Goal: Information Seeking & Learning: Learn about a topic

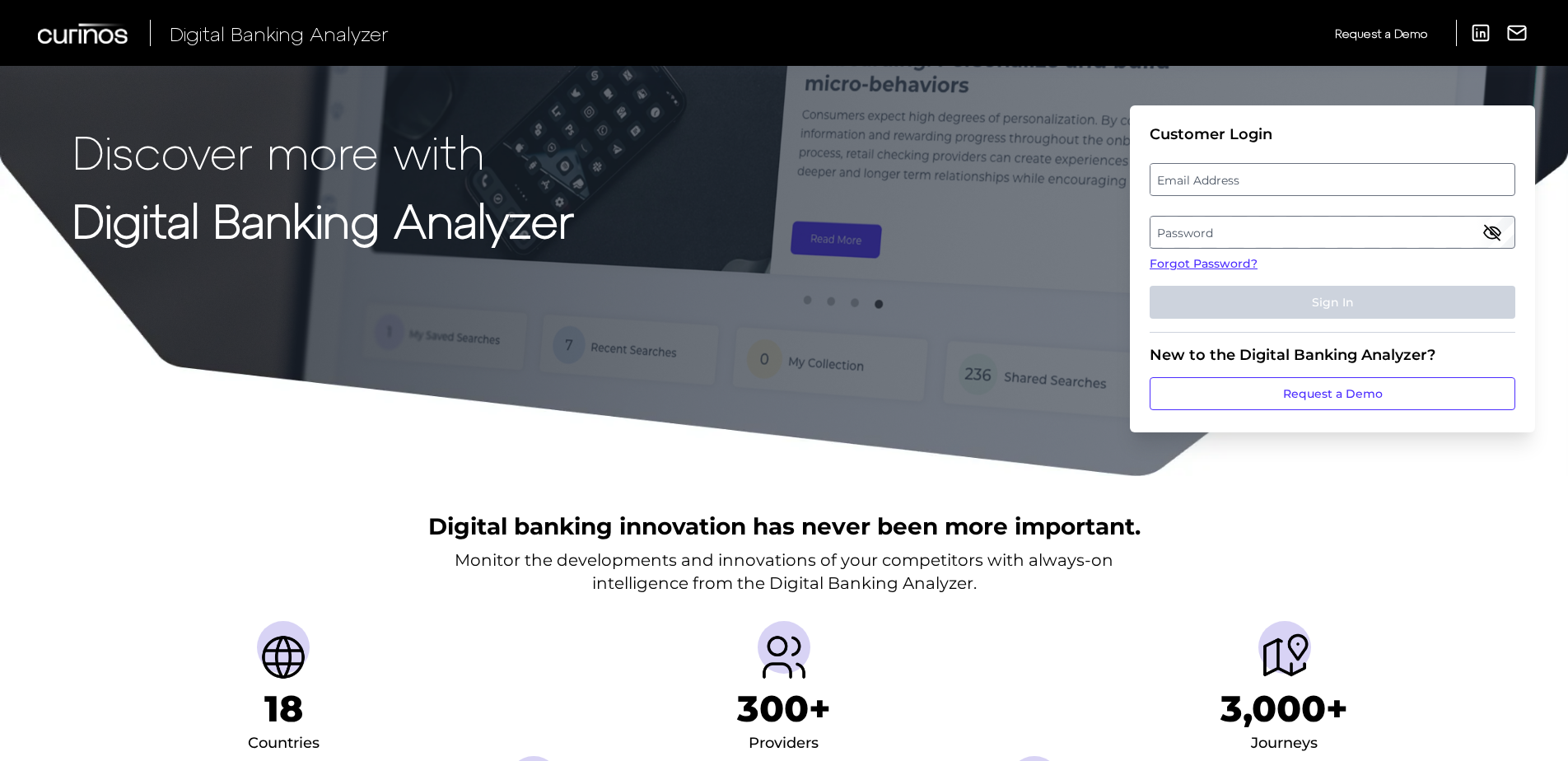
click at [1225, 186] on label "Email Address" at bounding box center [1331, 180] width 363 height 30
click at [1225, 186] on input "email" at bounding box center [1332, 179] width 366 height 33
type input "[PERSON_NAME][EMAIL_ADDRESS][DOMAIN_NAME]"
click at [1294, 223] on label "Password" at bounding box center [1331, 233] width 363 height 30
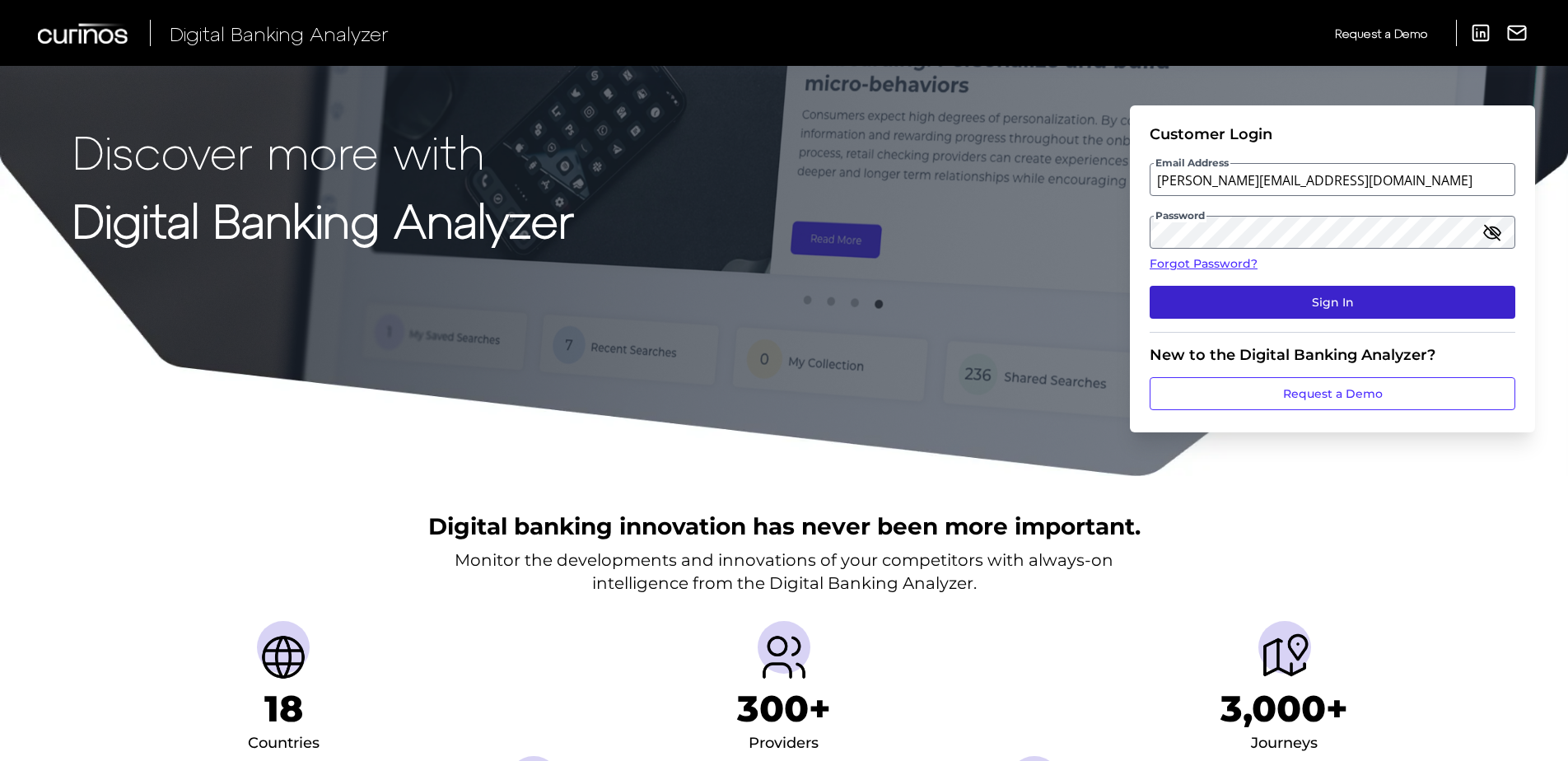
click at [1307, 292] on button "Sign In" at bounding box center [1332, 302] width 366 height 33
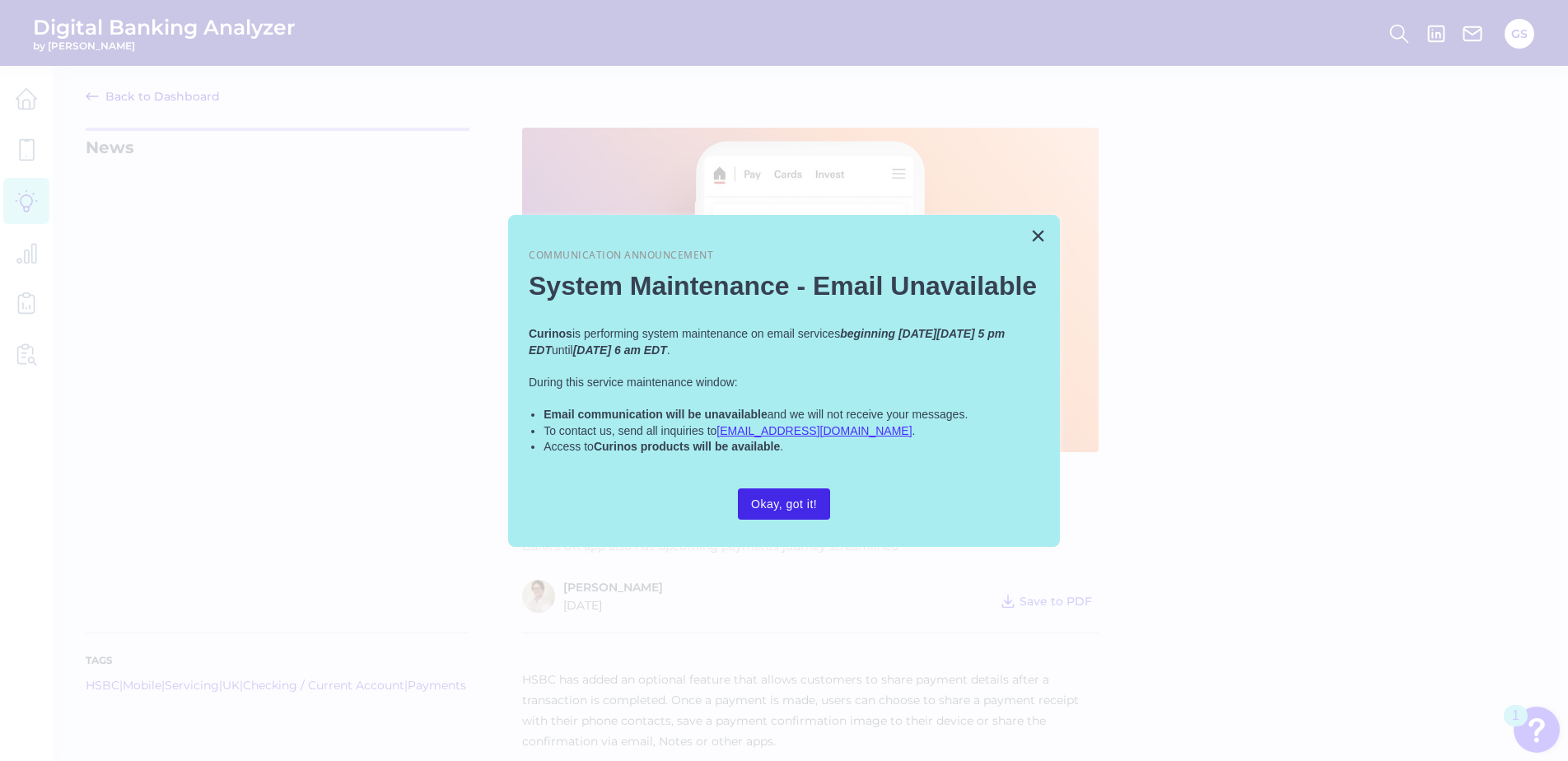
click at [784, 501] on button "Okay, got it!" at bounding box center [784, 504] width 92 height 31
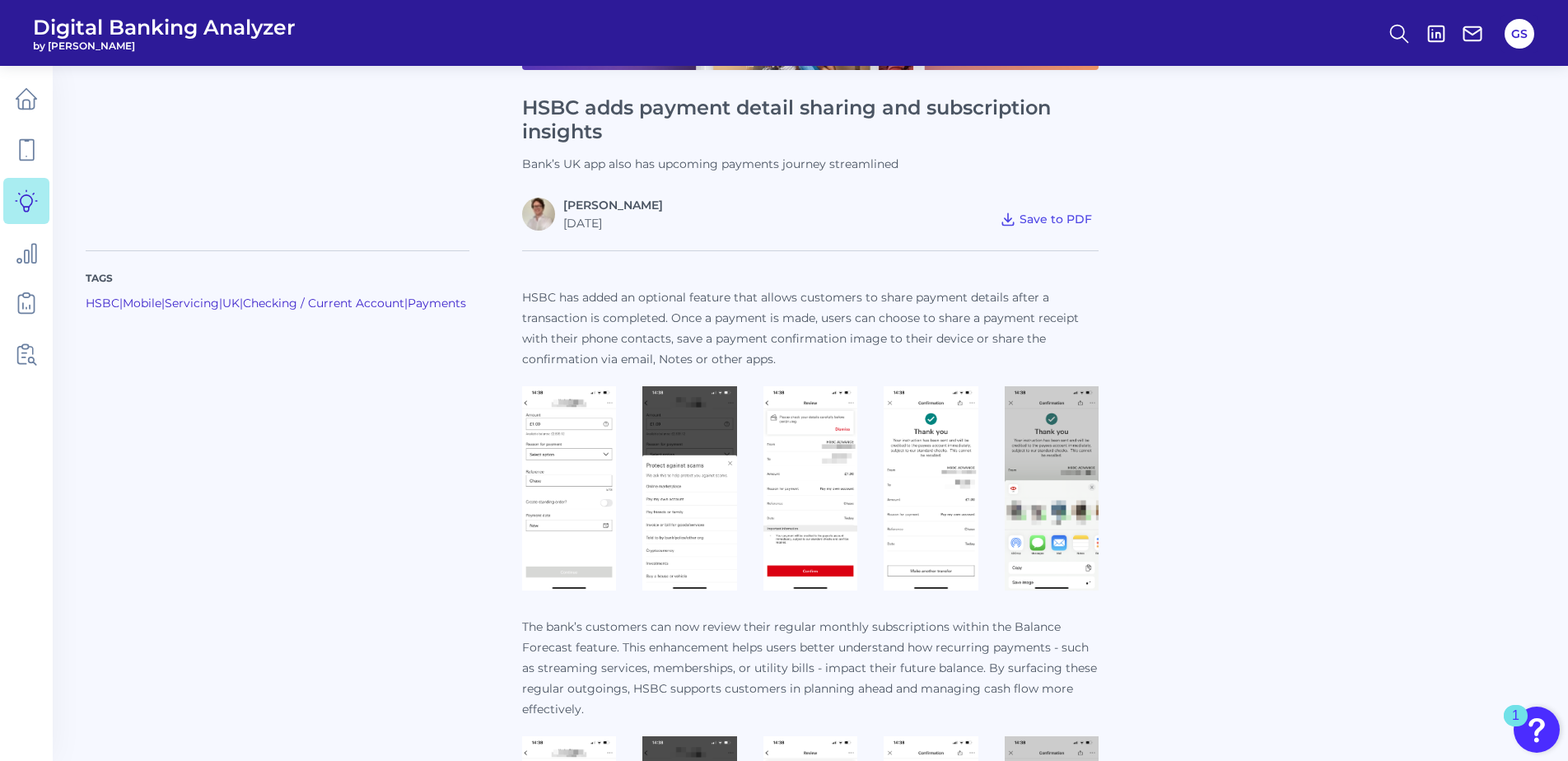
scroll to position [412, 0]
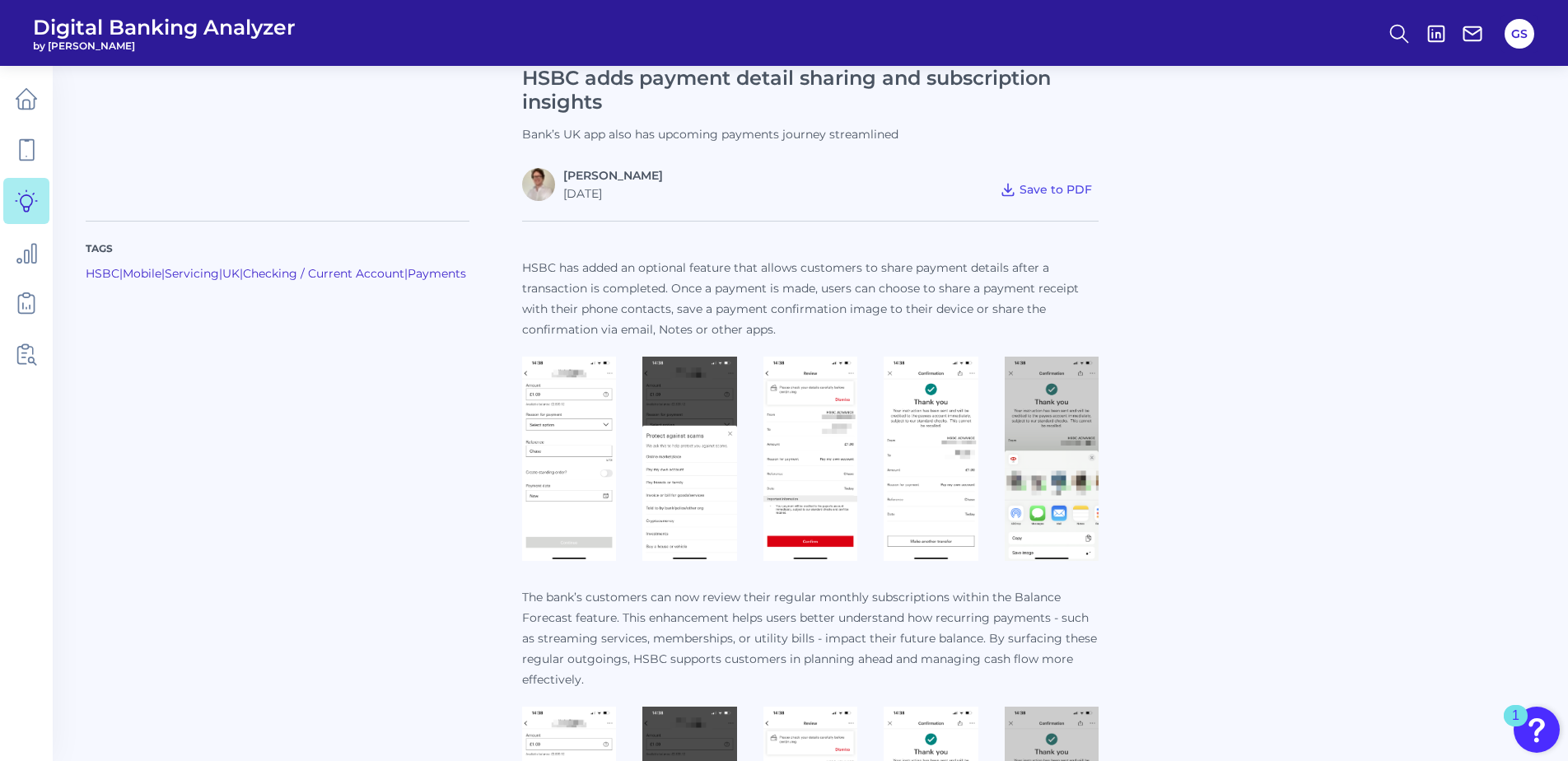
click at [574, 479] on img at bounding box center [569, 459] width 94 height 204
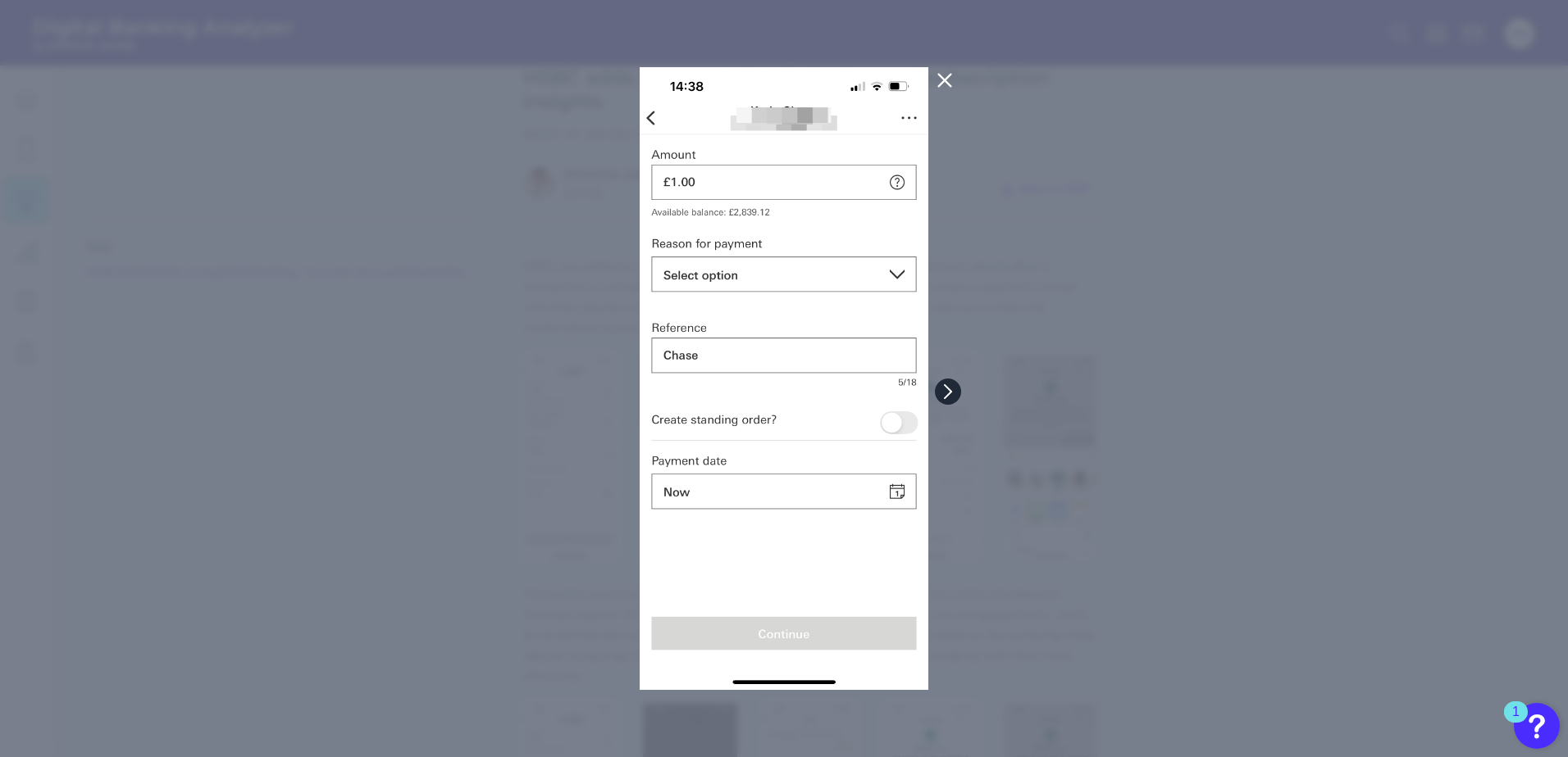
click at [940, 389] on icon at bounding box center [947, 391] width 15 height 15
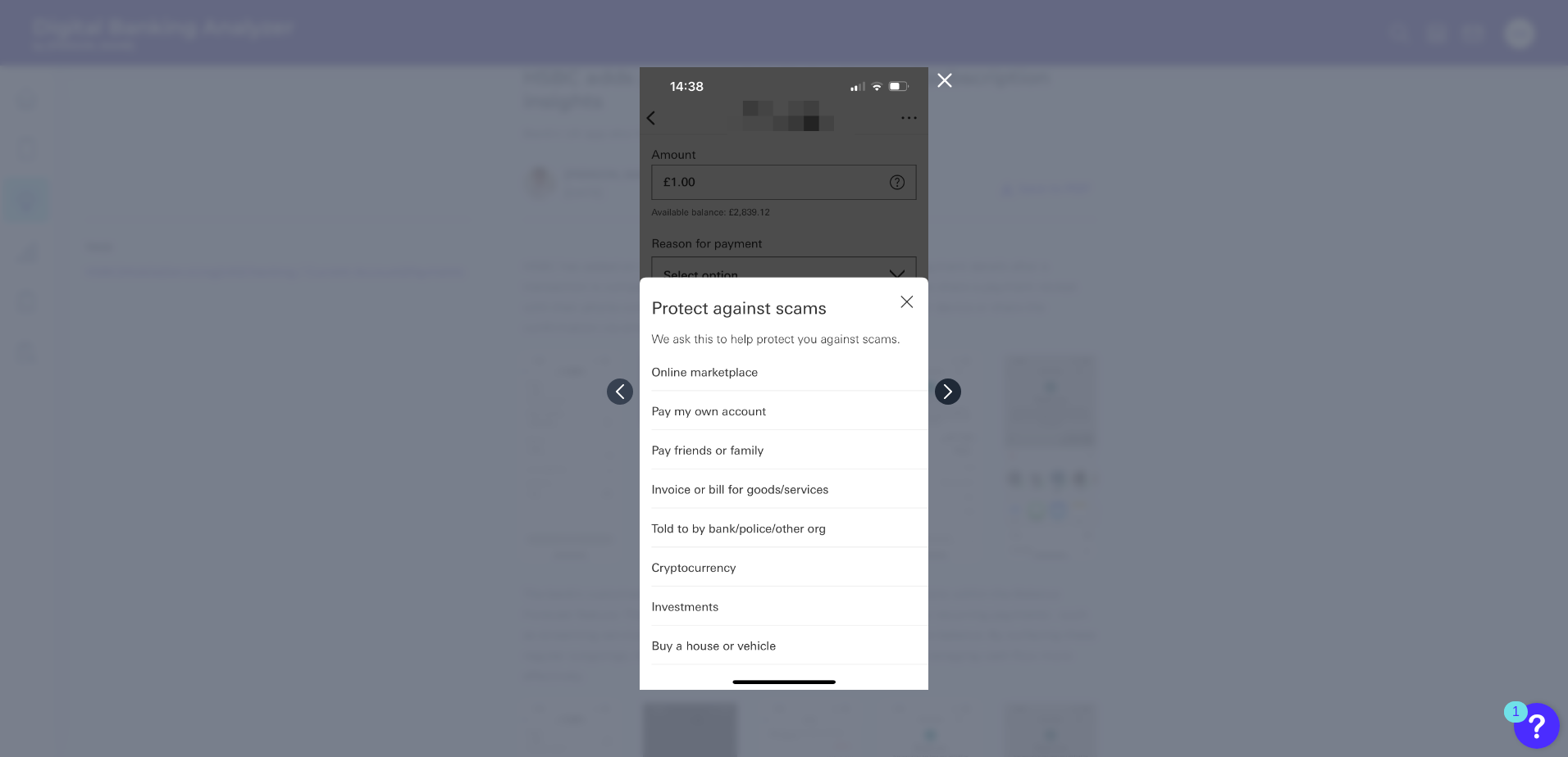
click at [943, 392] on icon at bounding box center [947, 391] width 15 height 15
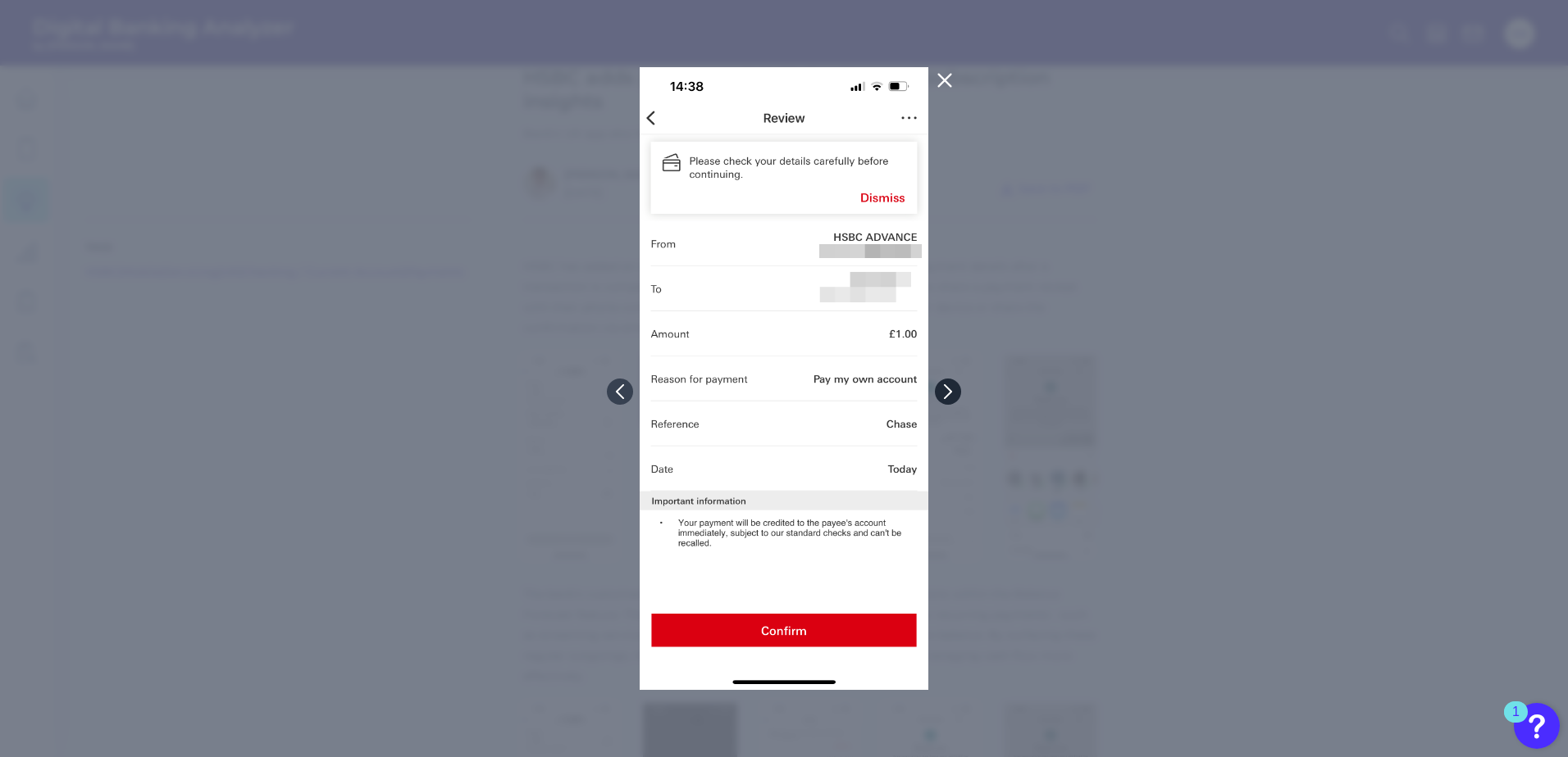
click at [943, 392] on icon at bounding box center [947, 391] width 15 height 15
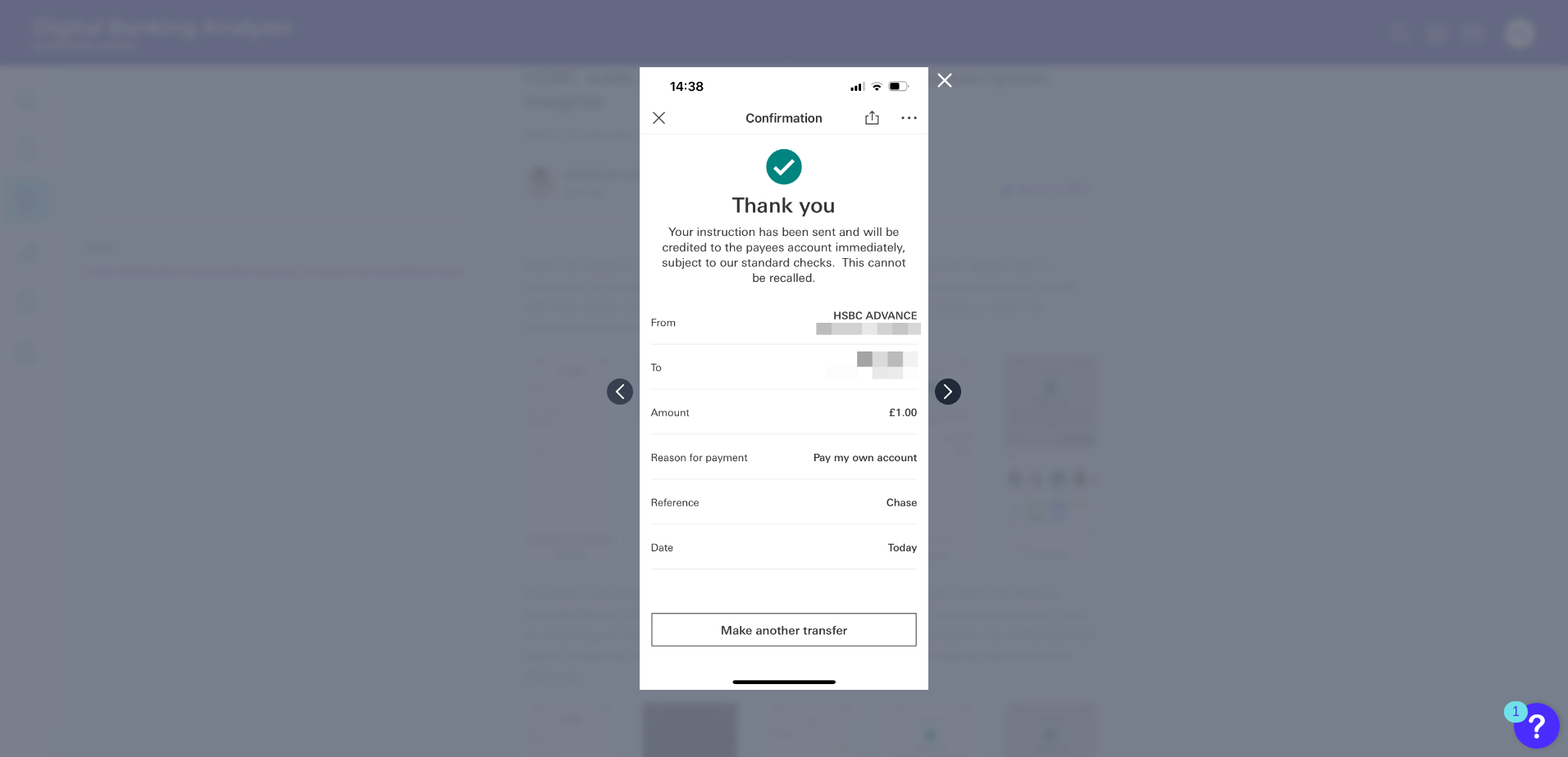
click at [943, 394] on icon at bounding box center [947, 391] width 15 height 15
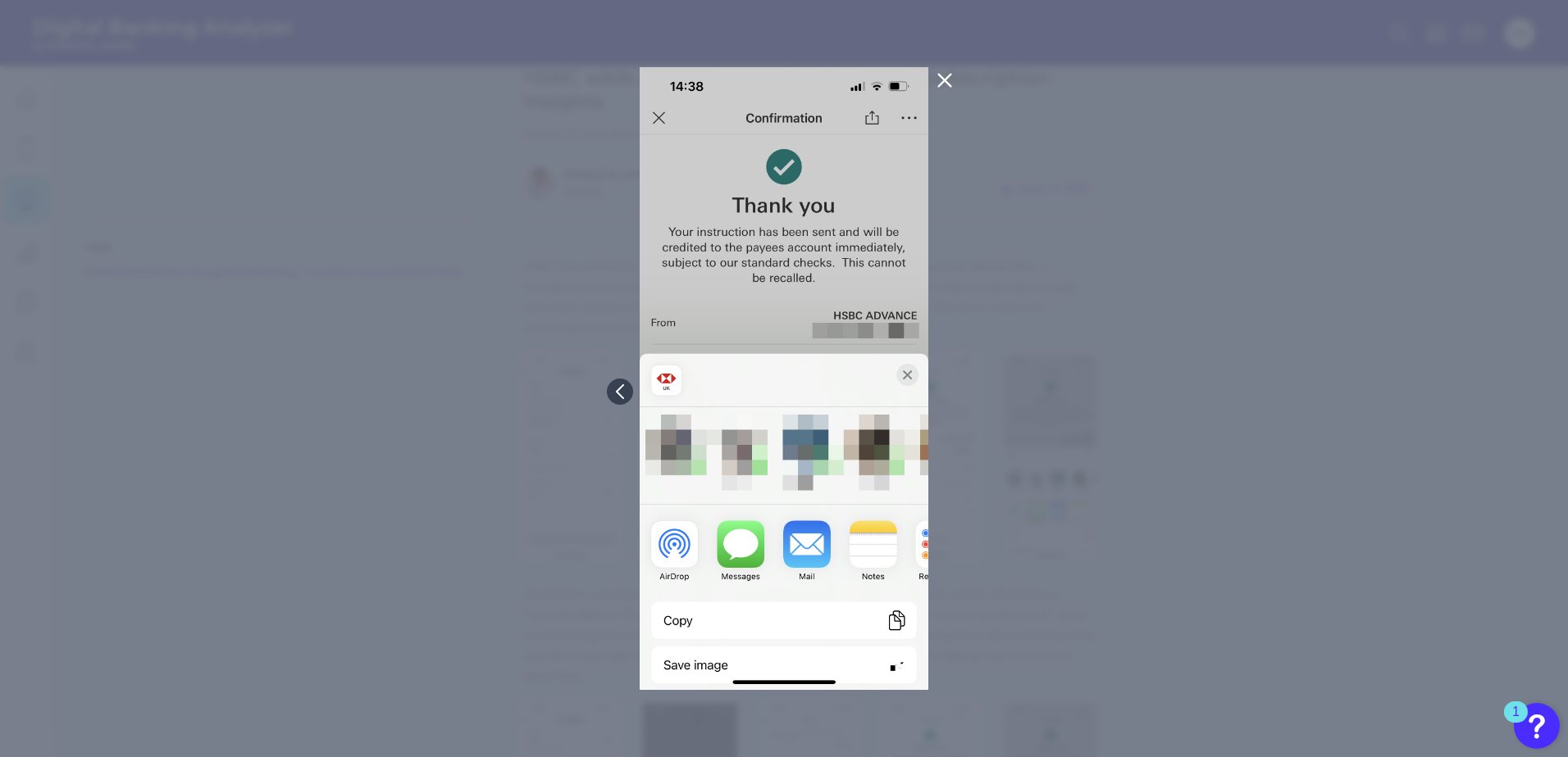
click at [943, 394] on div at bounding box center [784, 378] width 1568 height 757
click at [1083, 407] on div at bounding box center [784, 378] width 1568 height 757
click at [946, 80] on icon at bounding box center [944, 81] width 12 height 12
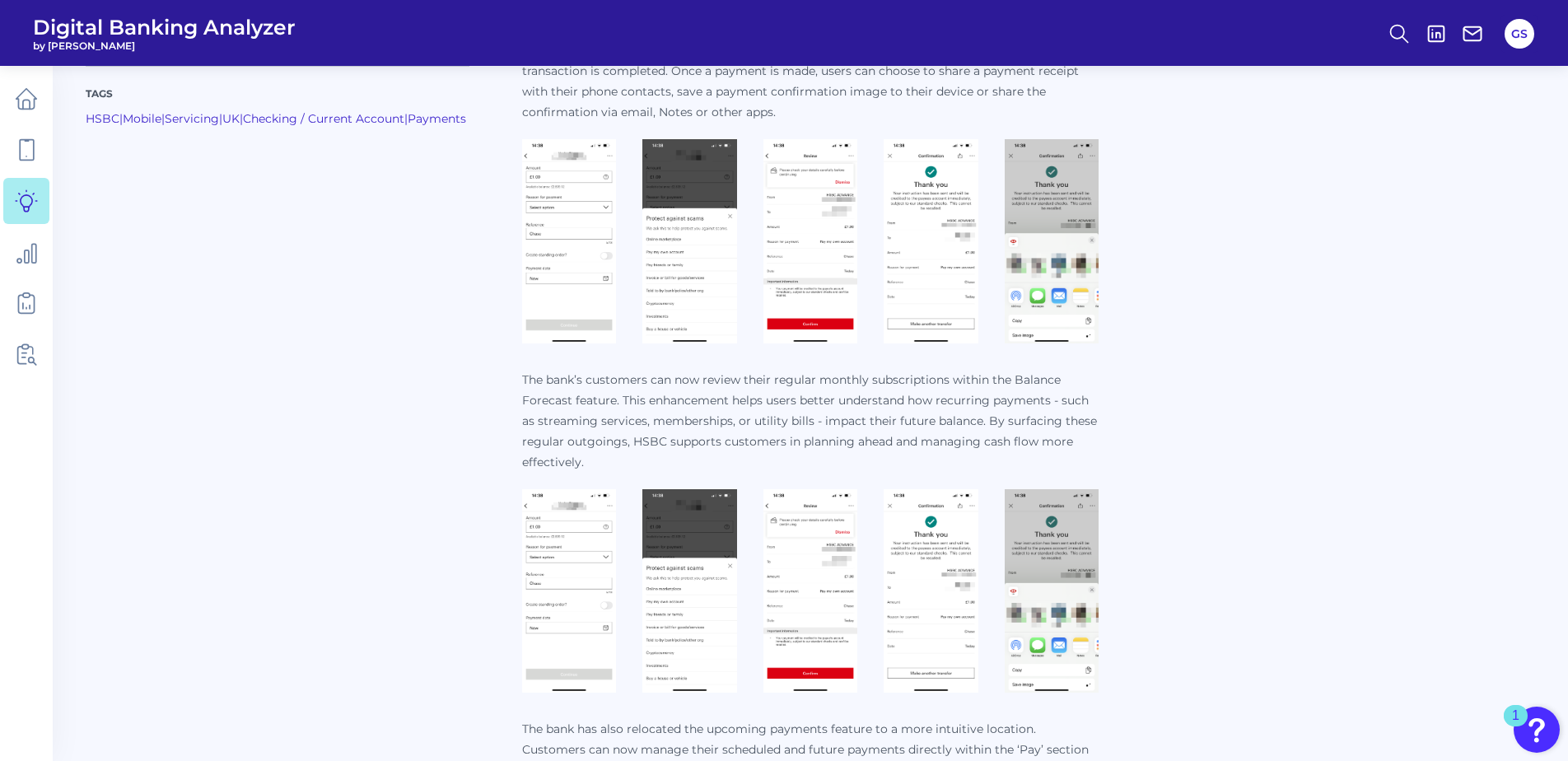
scroll to position [659, 0]
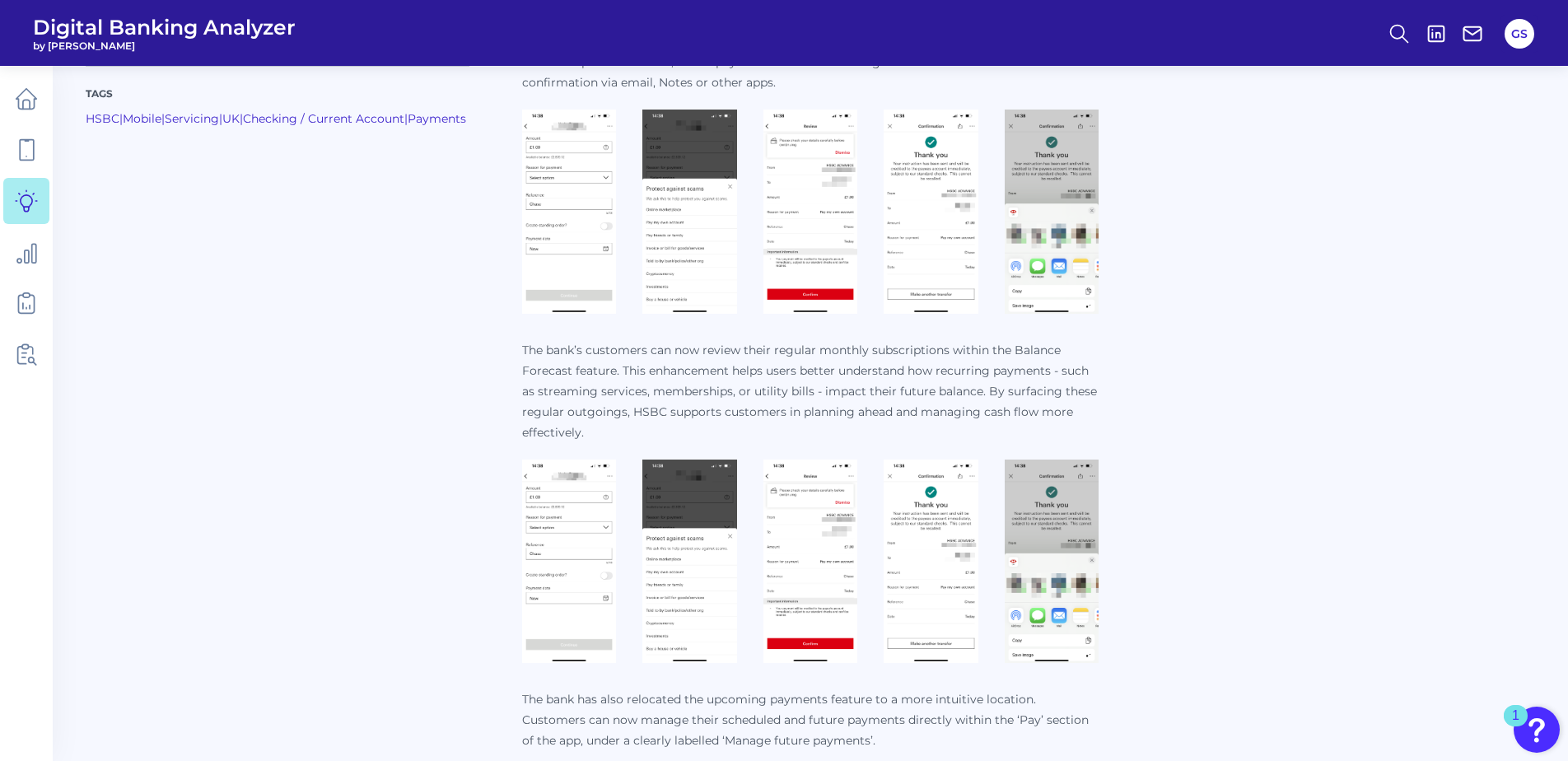
click at [560, 592] on img at bounding box center [569, 562] width 94 height 204
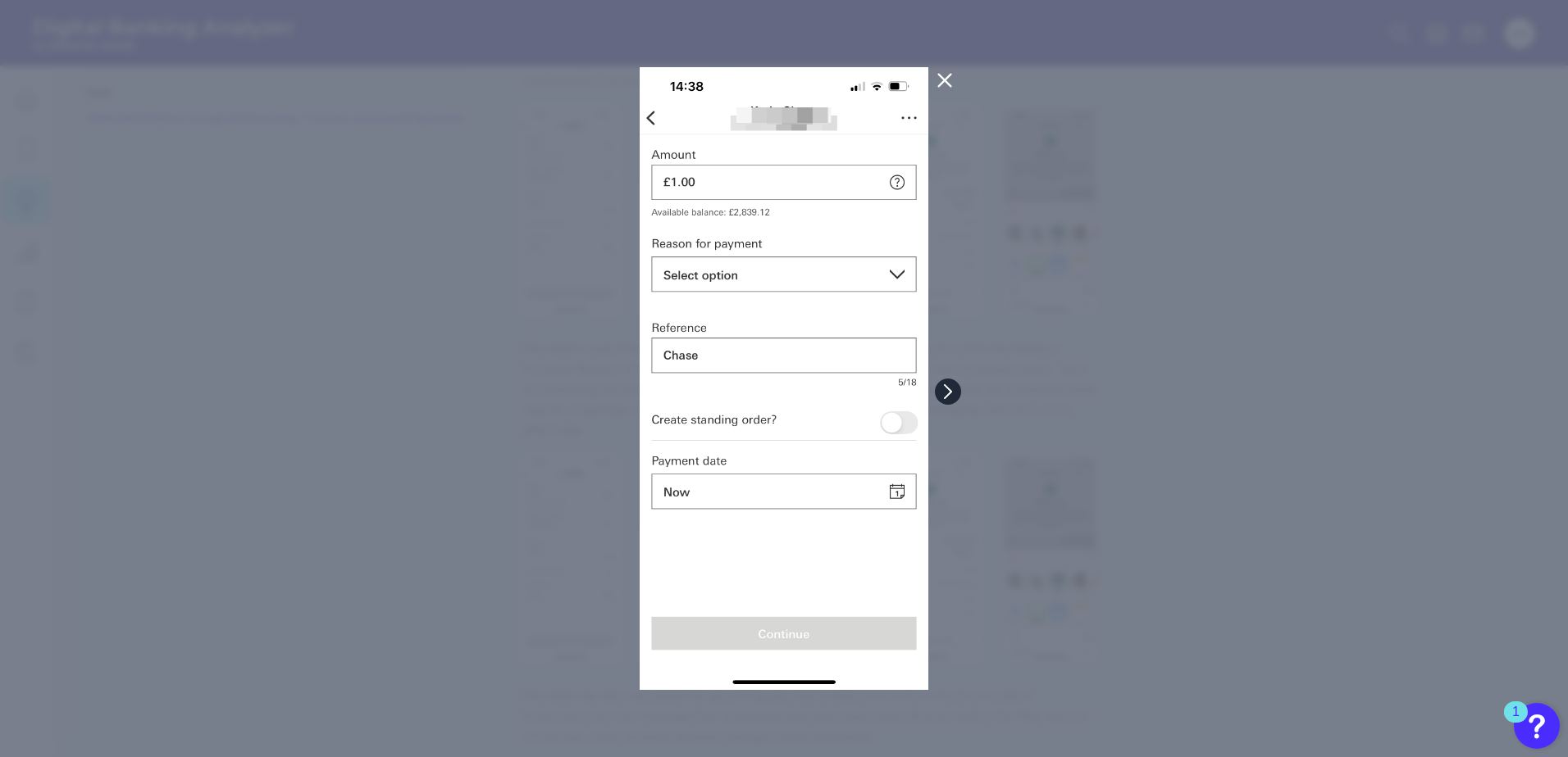
click at [942, 390] on icon at bounding box center [947, 391] width 15 height 15
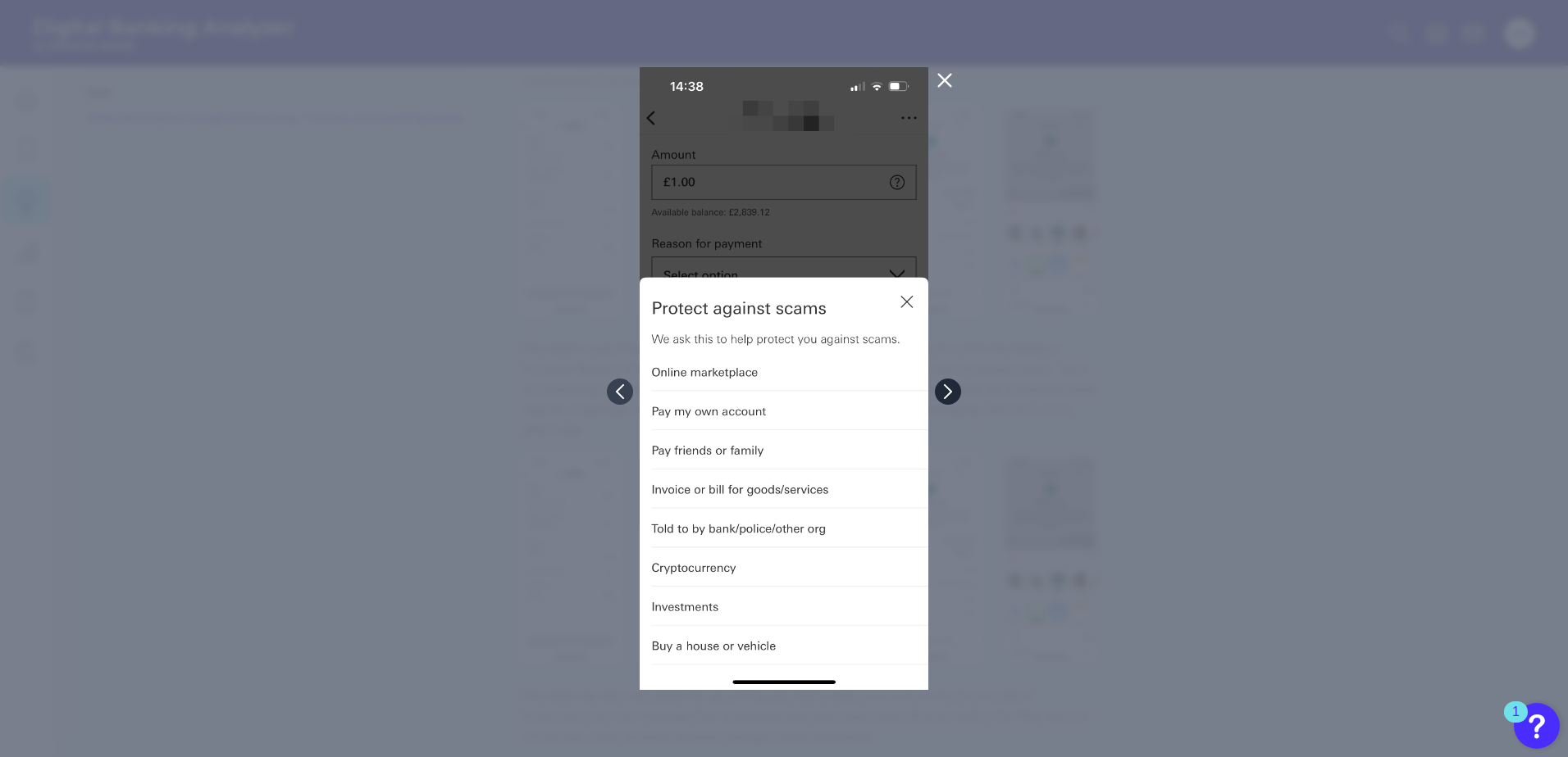
click at [942, 390] on icon at bounding box center [947, 391] width 15 height 15
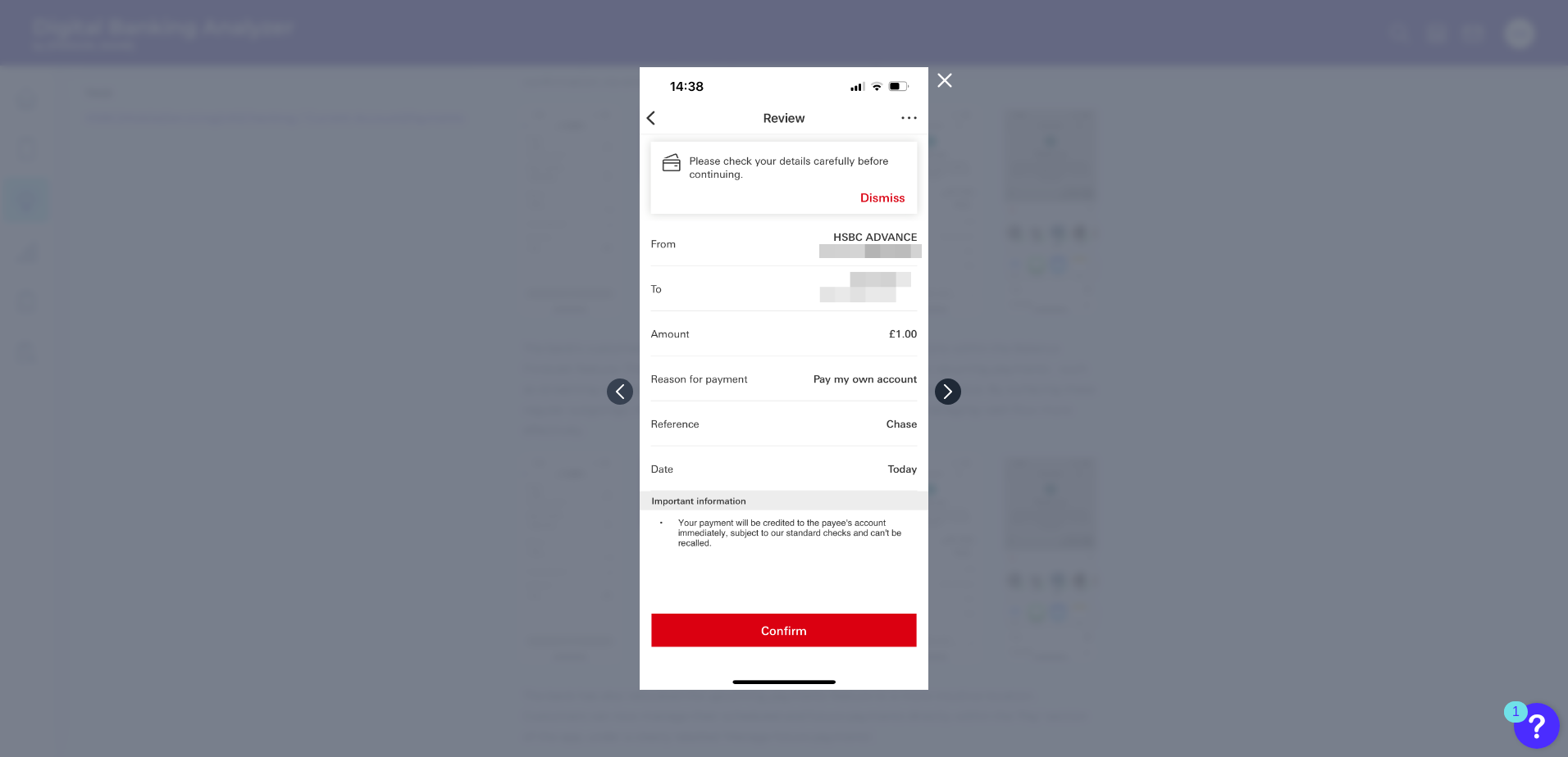
click at [942, 390] on icon at bounding box center [947, 391] width 15 height 15
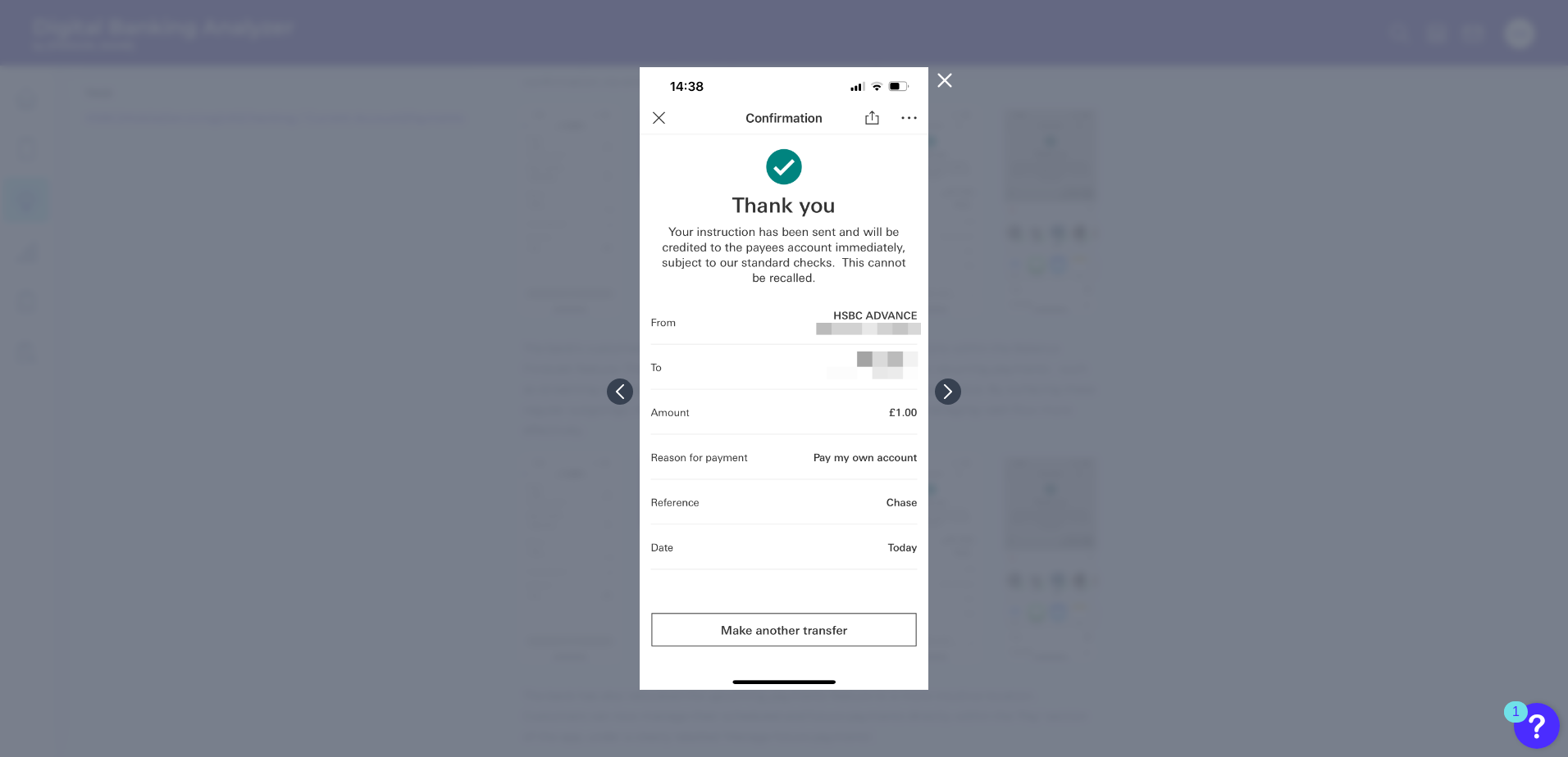
click at [947, 77] on icon at bounding box center [944, 81] width 12 height 12
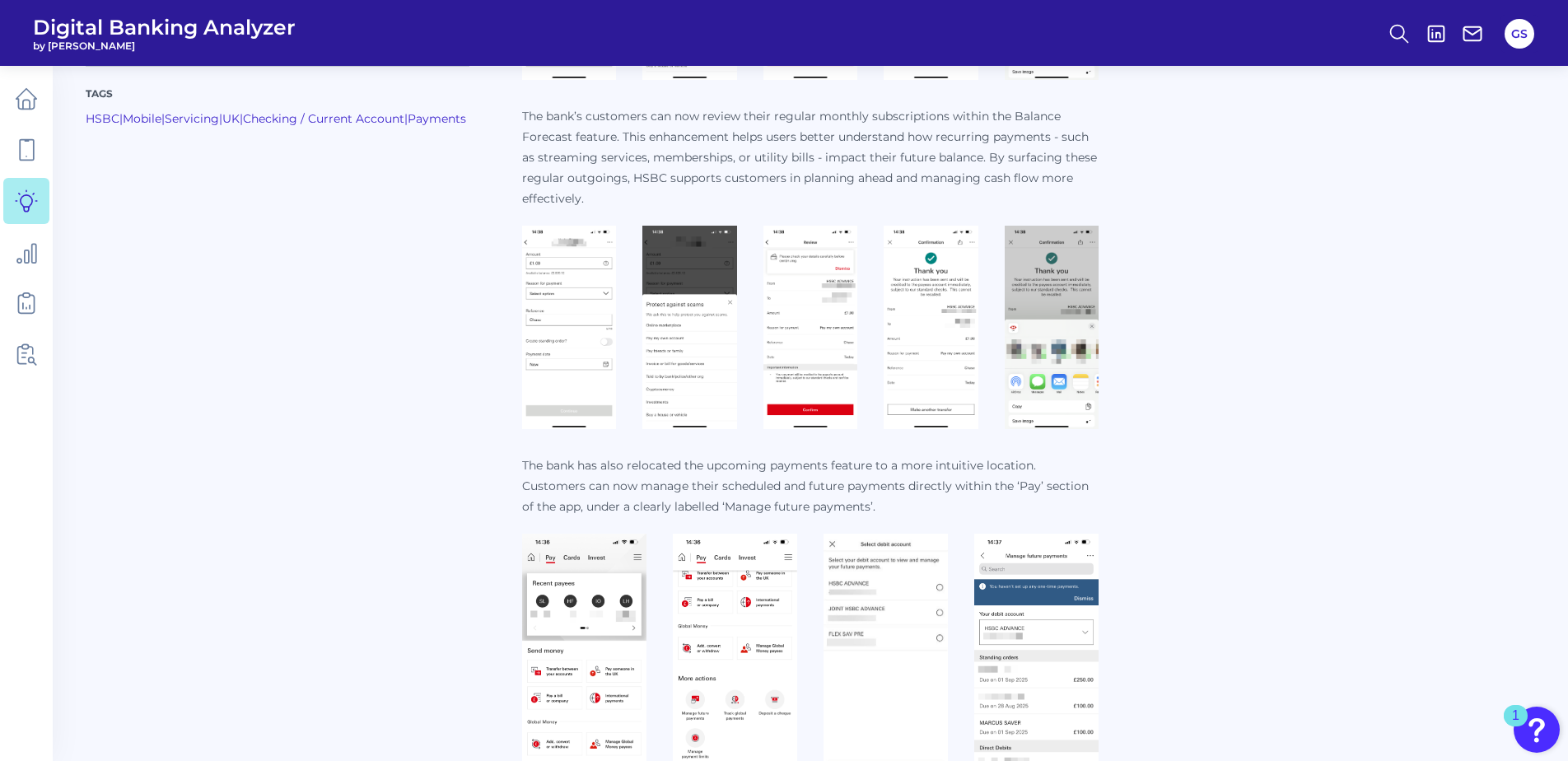
scroll to position [989, 0]
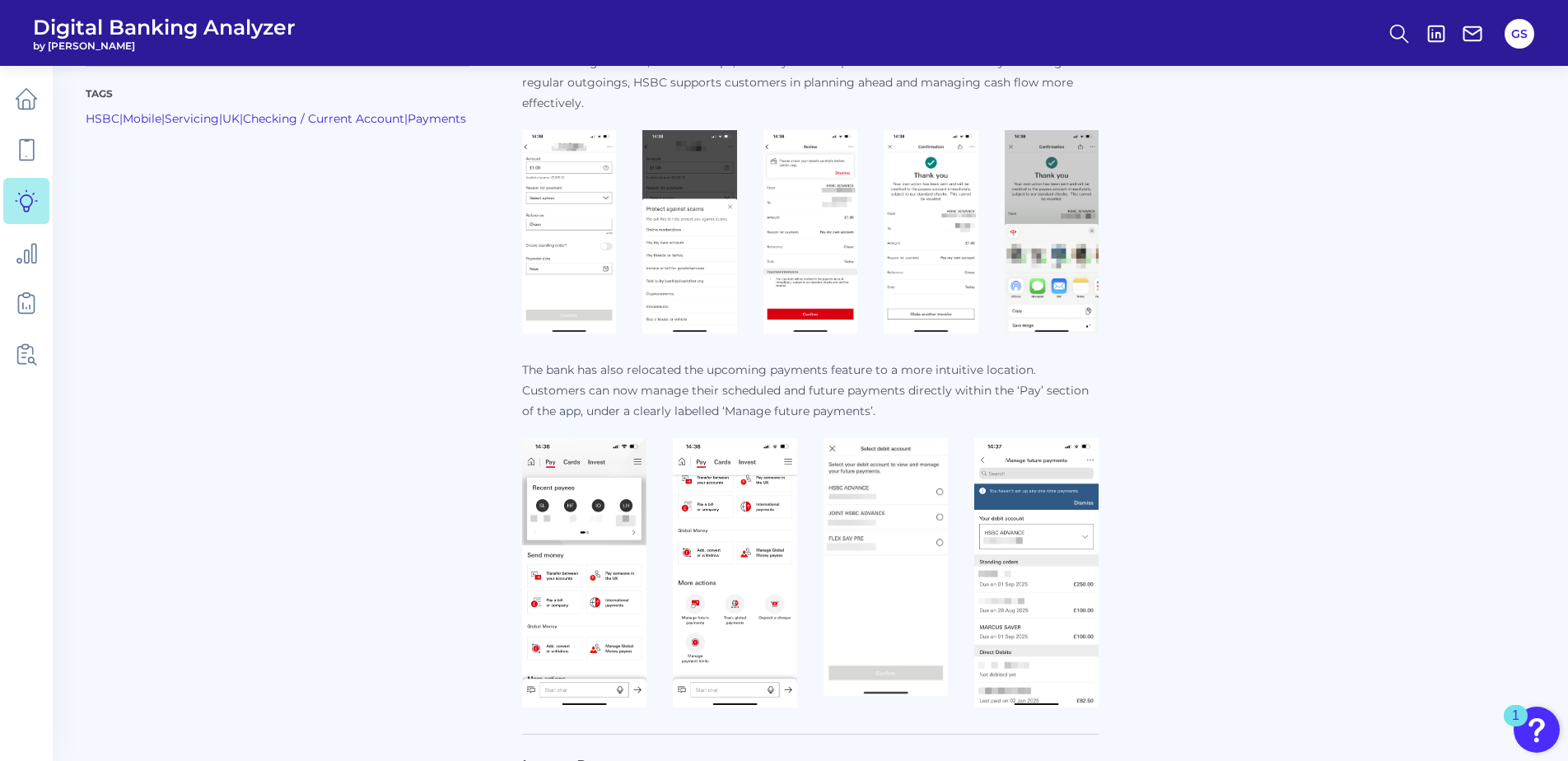
click at [586, 591] on img at bounding box center [584, 572] width 124 height 269
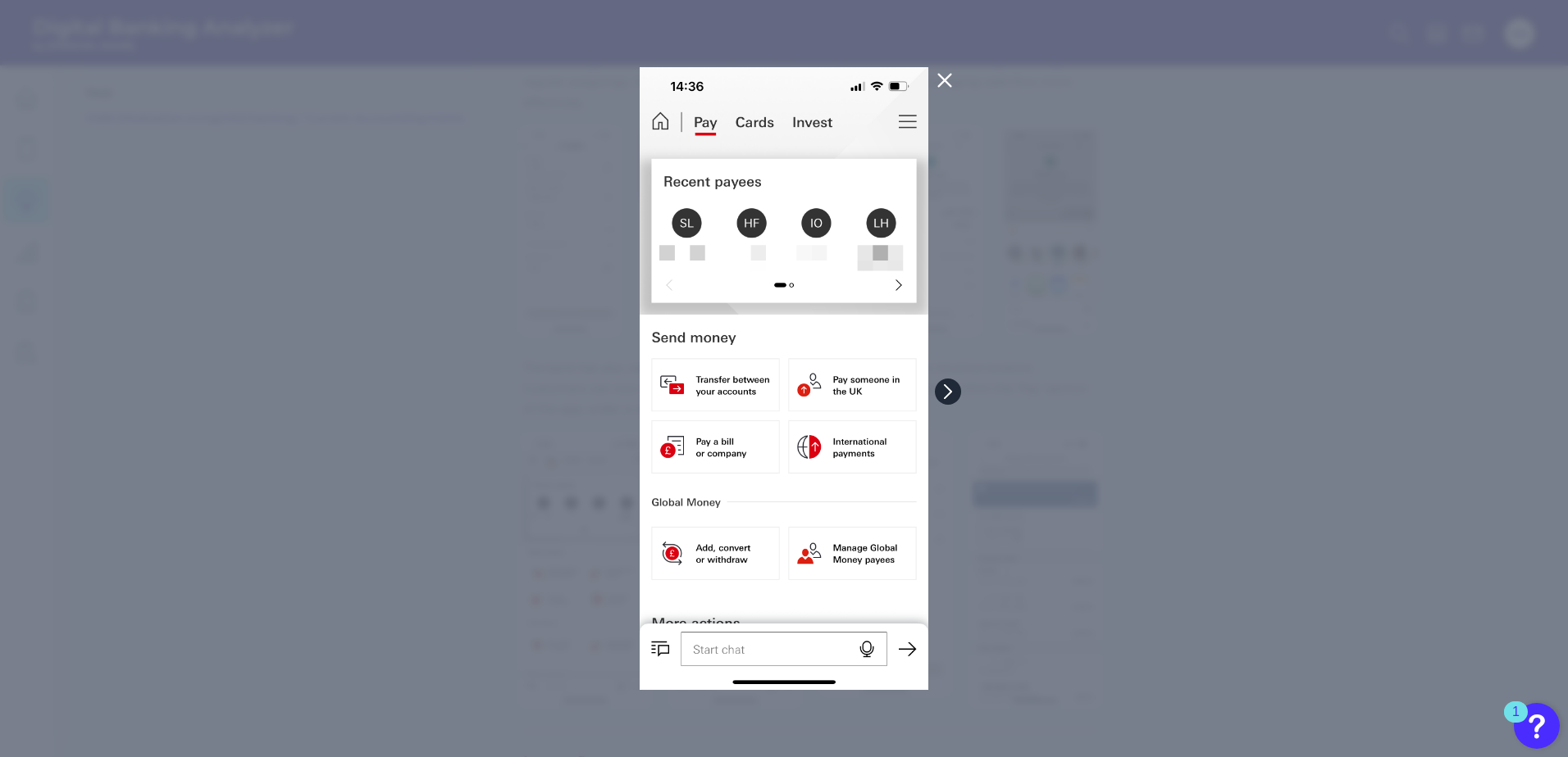
click at [948, 389] on icon at bounding box center [947, 391] width 7 height 13
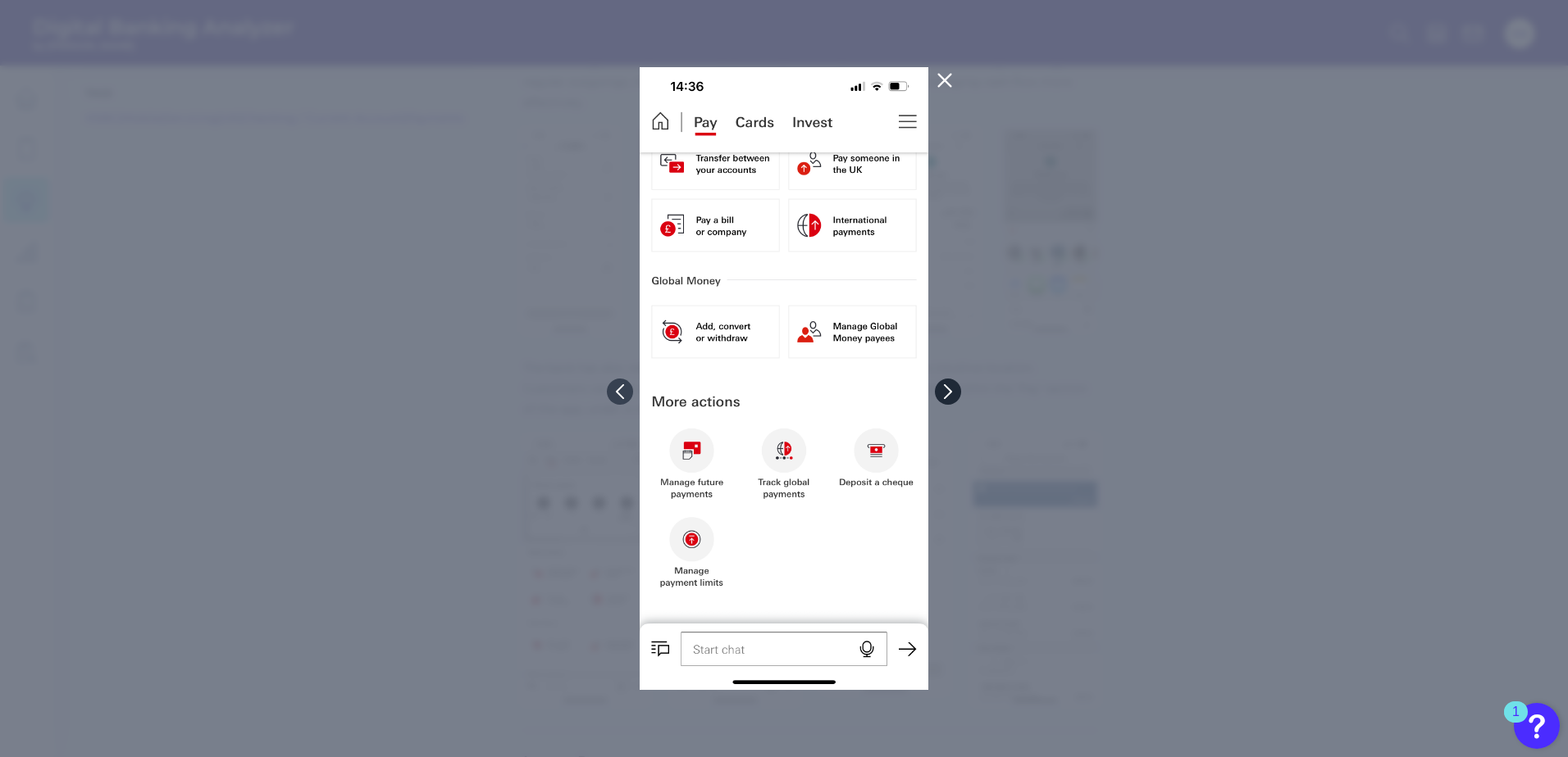
click at [943, 392] on icon at bounding box center [947, 391] width 15 height 15
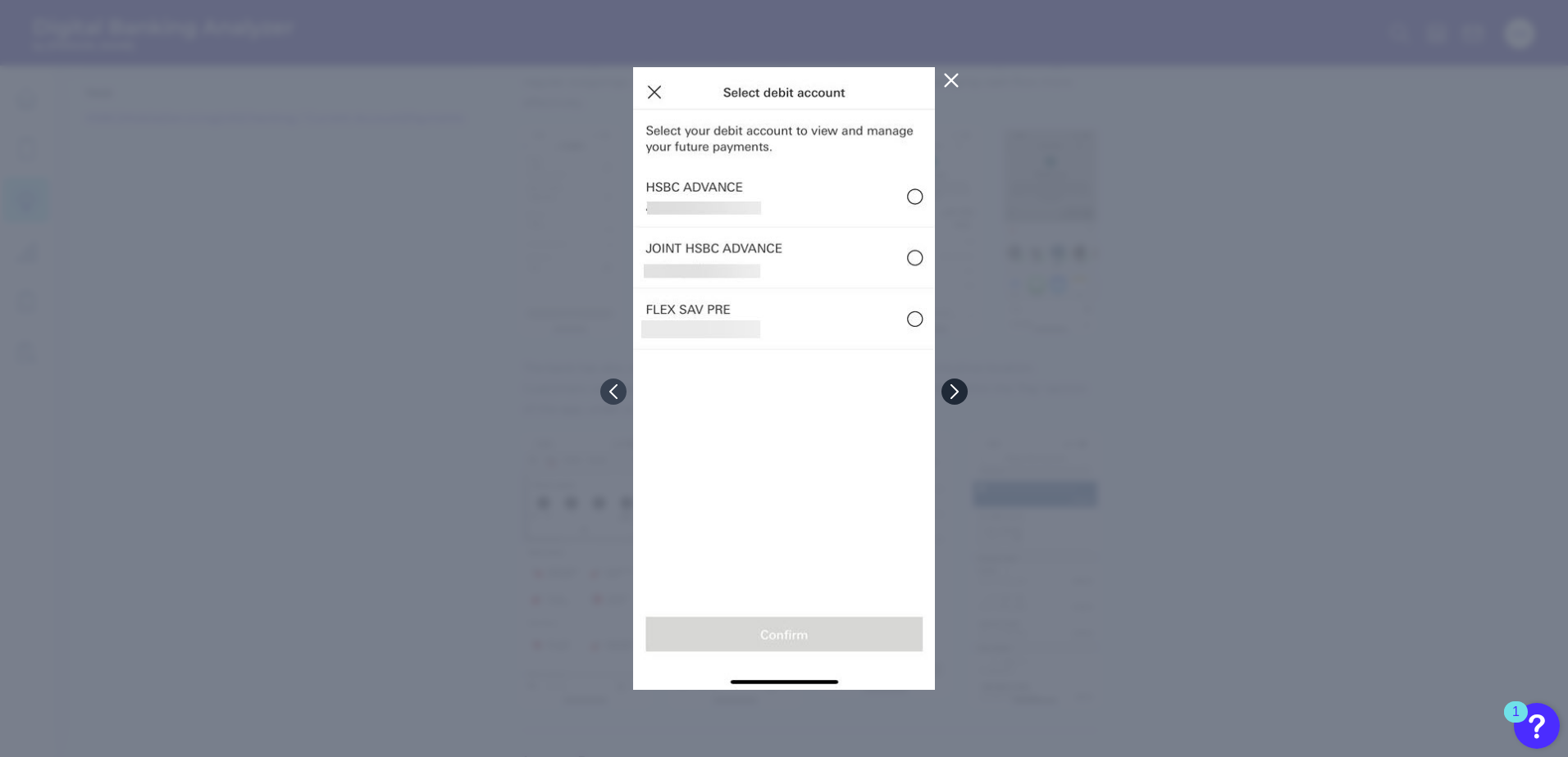
click at [948, 391] on icon at bounding box center [954, 391] width 15 height 15
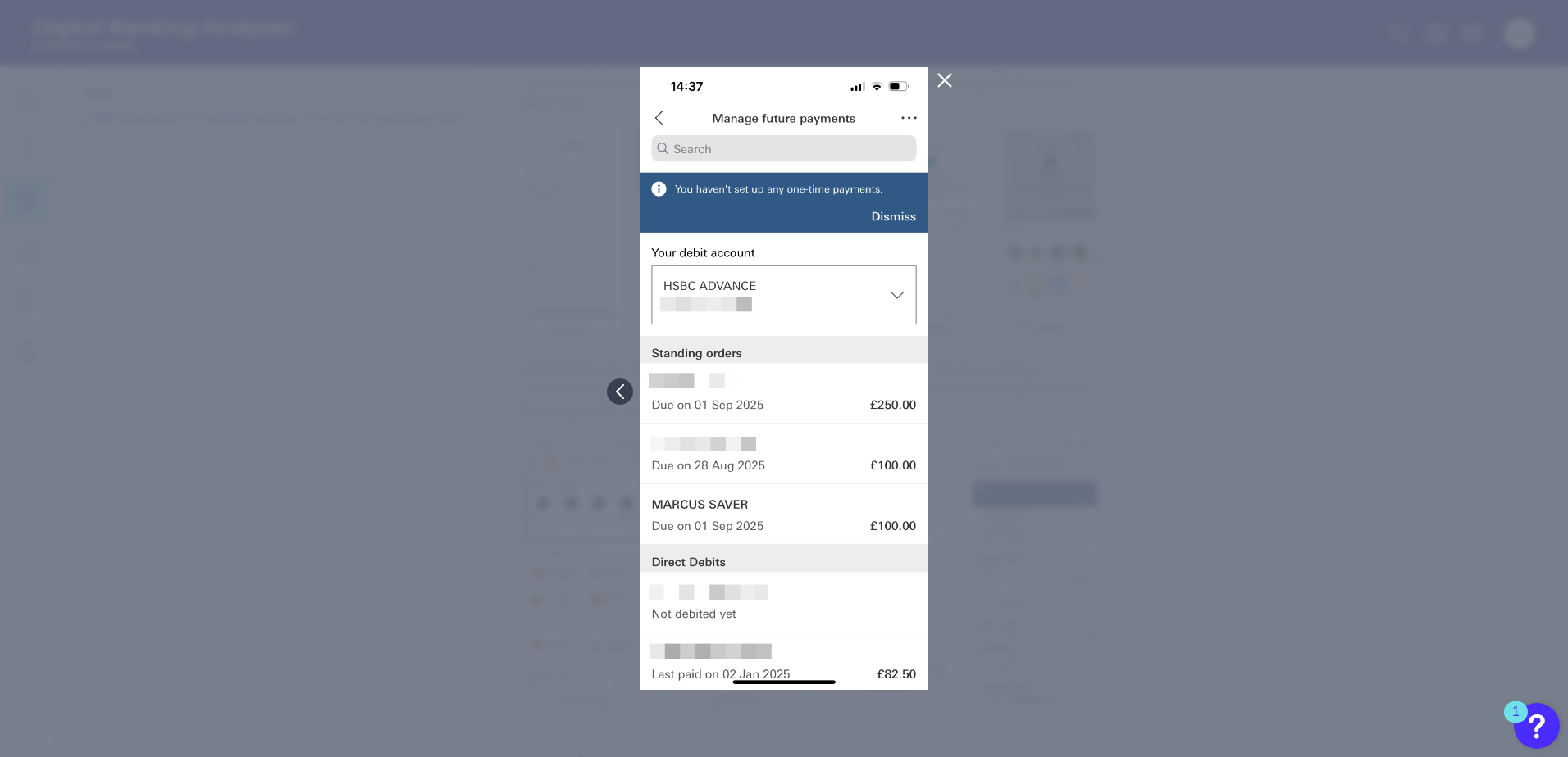
click at [943, 80] on icon at bounding box center [944, 81] width 12 height 12
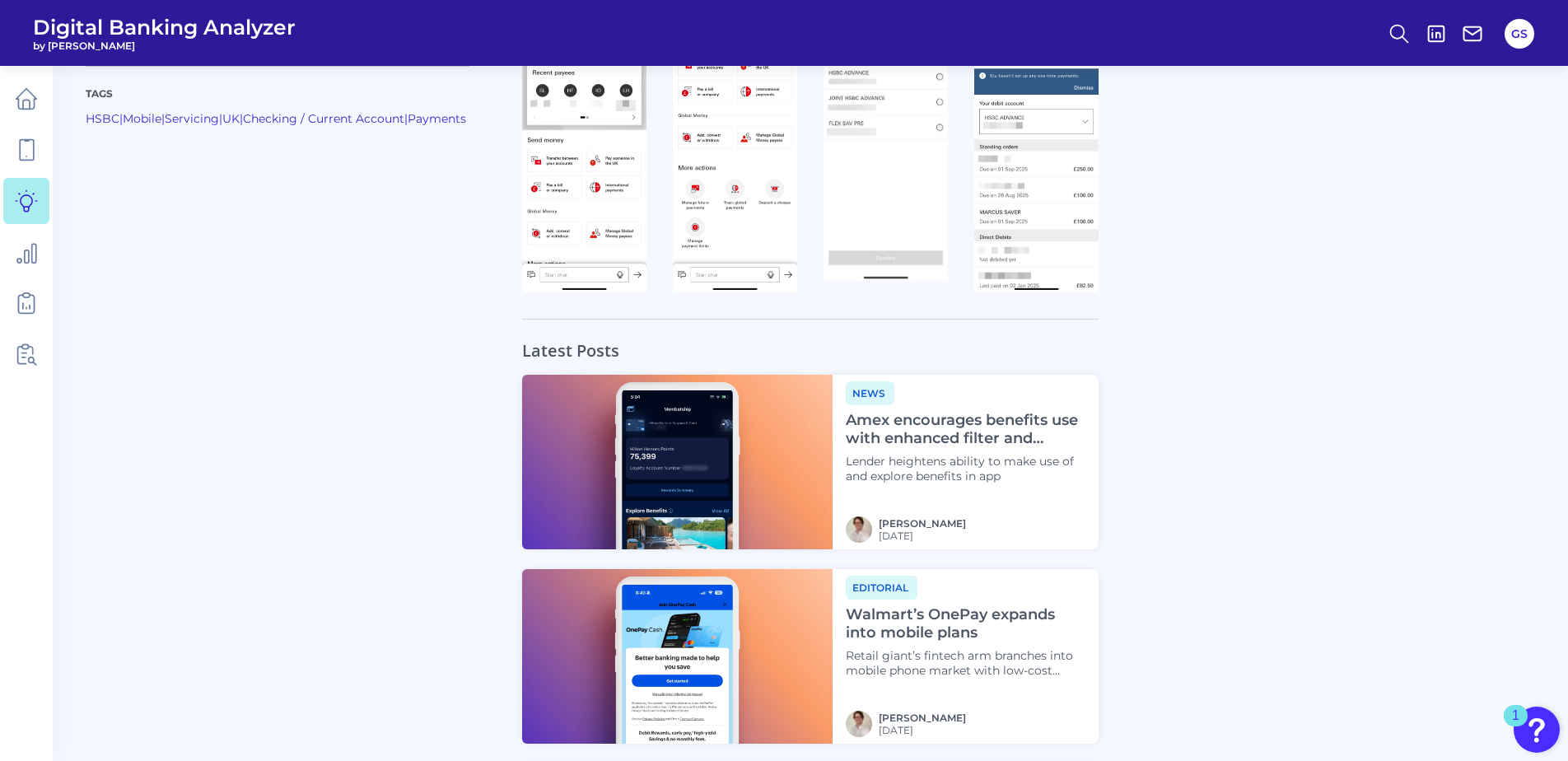
scroll to position [1236, 0]
